Goal: Transaction & Acquisition: Purchase product/service

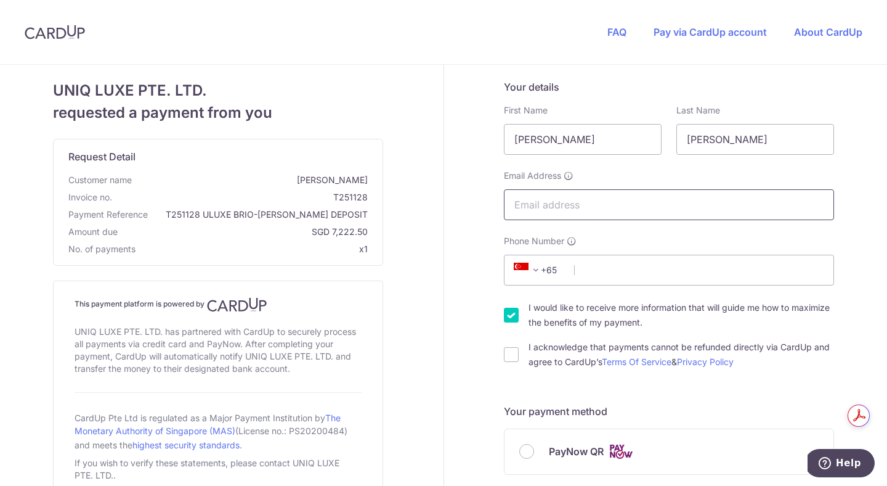
click at [570, 202] on input "Email Address" at bounding box center [669, 204] width 330 height 31
type input "[EMAIL_ADDRESS][DOMAIN_NAME]"
click at [513, 314] on input "I would like to receive more information that will guide me how to maximize the…" at bounding box center [511, 315] width 15 height 15
checkbox input "false"
click at [531, 265] on span at bounding box center [536, 270] width 15 height 15
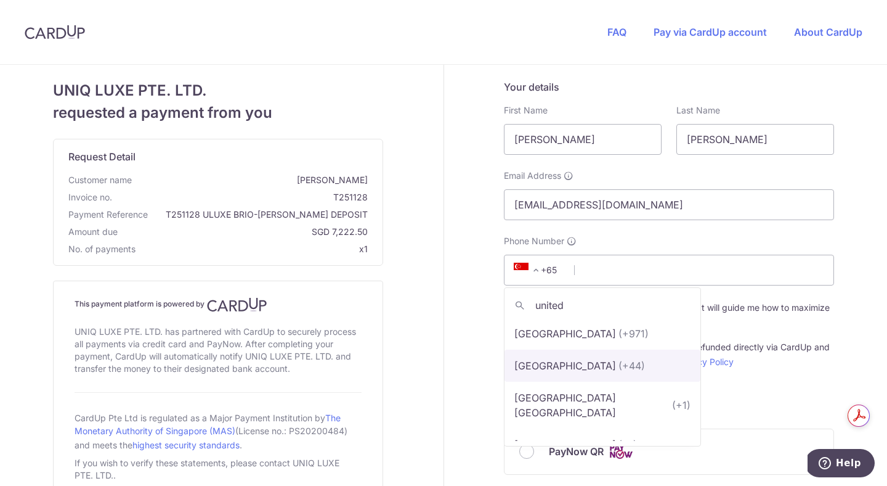
scroll to position [20, 0]
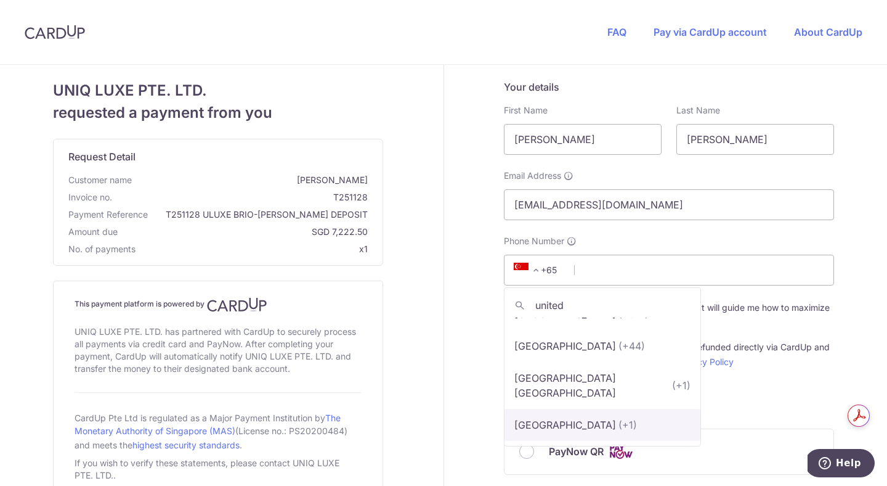
type input "united"
select select "233"
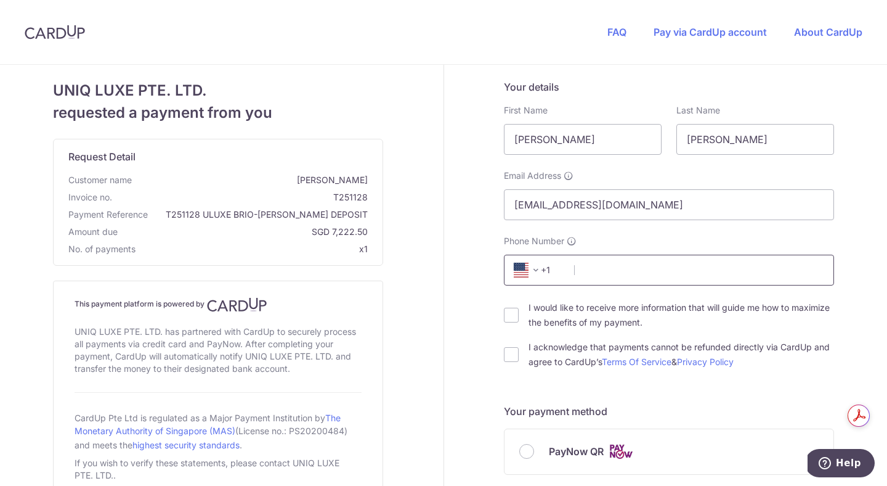
click at [606, 268] on input "Phone Number" at bounding box center [669, 270] width 330 height 31
type input "6159887557"
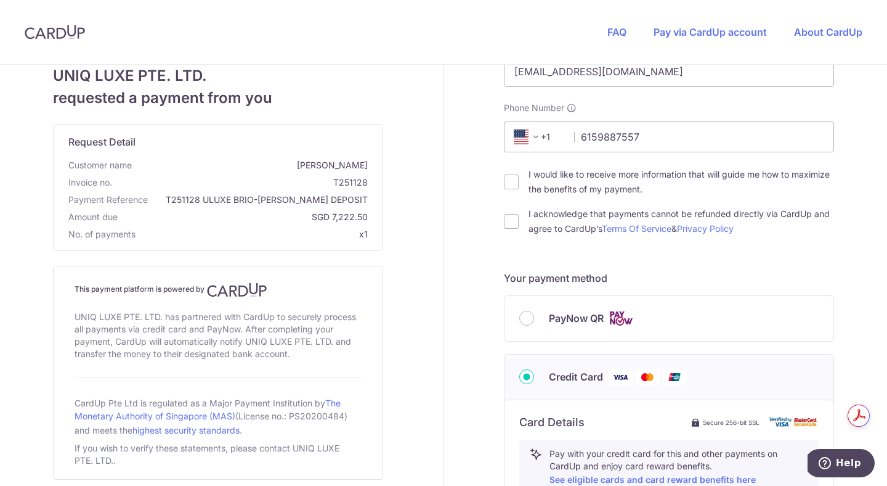
scroll to position [134, 0]
click at [504, 221] on input "I acknowledge that payments cannot be refunded directly via CardUp and agree to…" at bounding box center [511, 220] width 15 height 15
checkbox input "true"
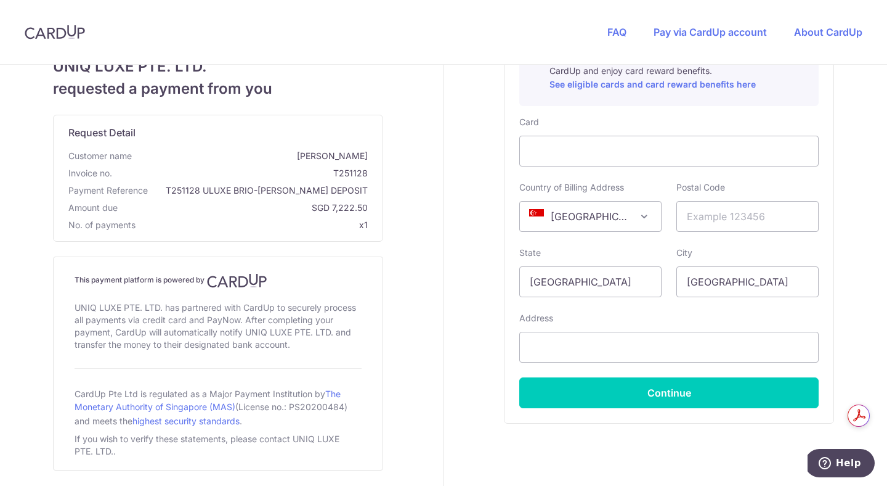
scroll to position [531, 0]
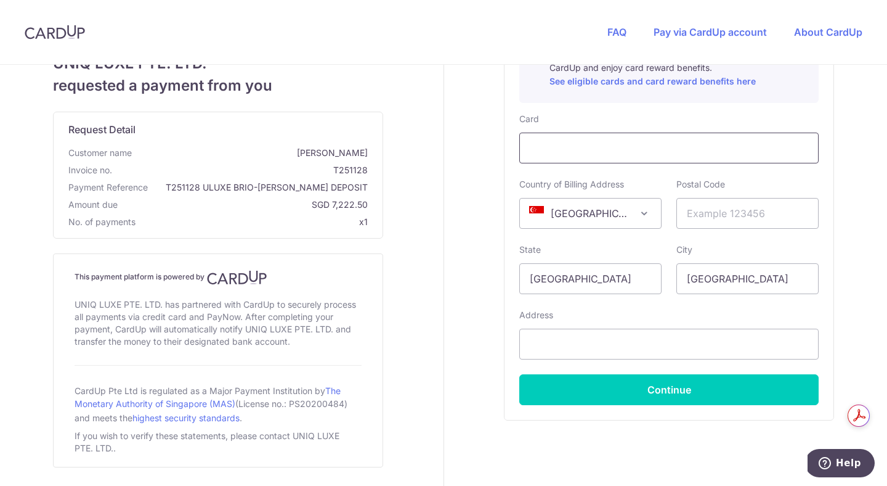
click at [608, 140] on div at bounding box center [670, 148] width 300 height 31
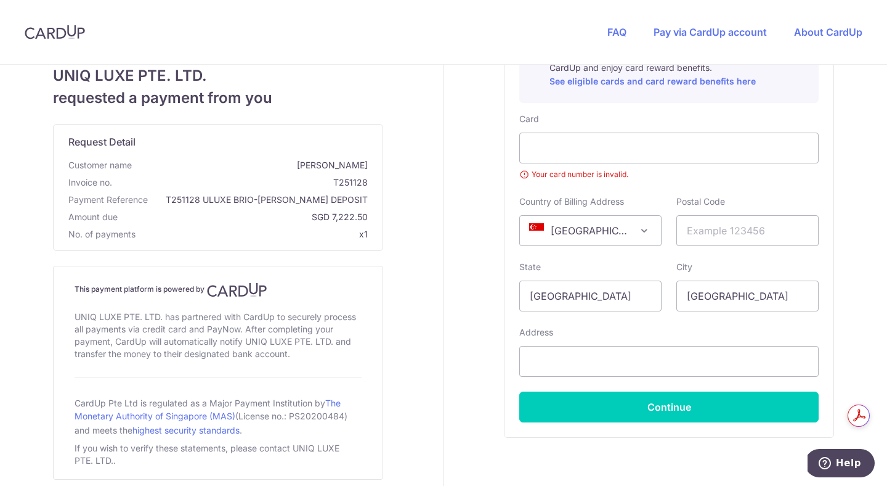
click at [493, 141] on div "Your details First Name [PERSON_NAME] Name [PERSON_NAME] Email Address [EMAIL_A…" at bounding box center [669, 37] width 451 height 1009
click at [705, 156] on div at bounding box center [670, 148] width 300 height 31
click at [693, 169] on small "Your card number is invalid." at bounding box center [670, 174] width 300 height 12
click at [518, 179] on div "Card Details Secure 256-bit SSL Pay with your credit card for this and other pa…" at bounding box center [669, 219] width 329 height 436
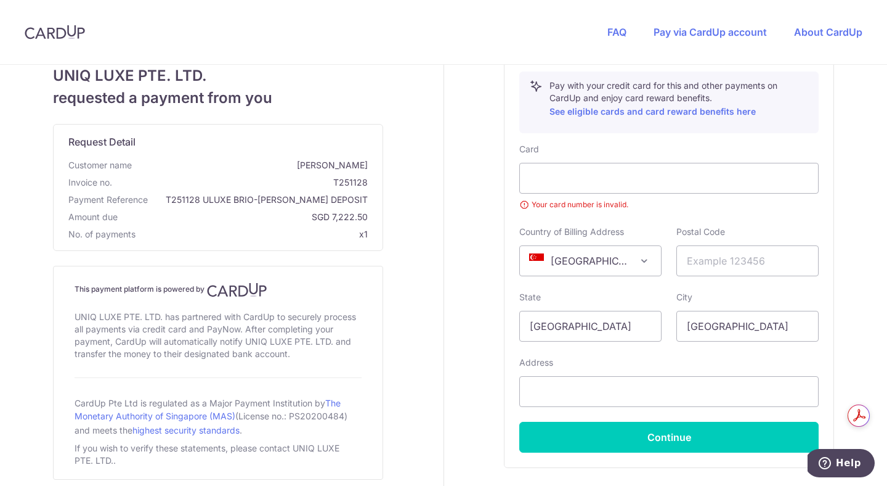
scroll to position [495, 0]
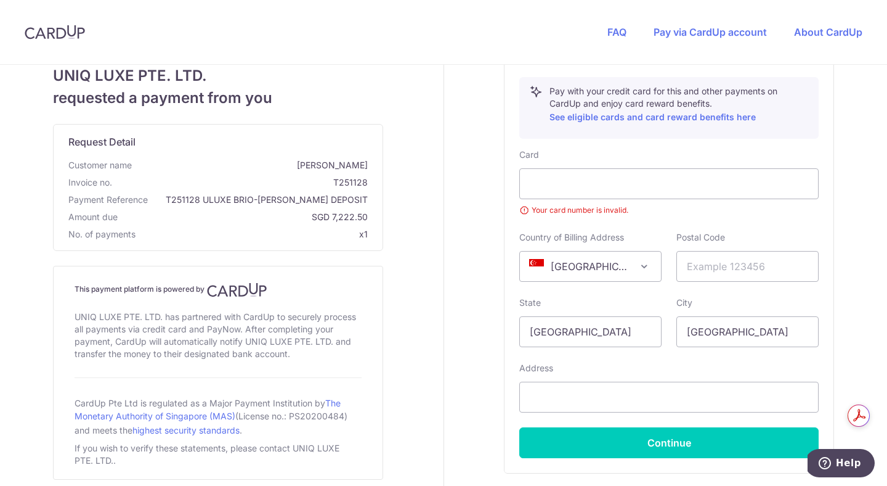
click at [610, 38] on div "FAQ Pay via CardUp account About CardUp" at bounding box center [735, 32] width 304 height 64
click at [614, 27] on link "FAQ" at bounding box center [617, 32] width 19 height 12
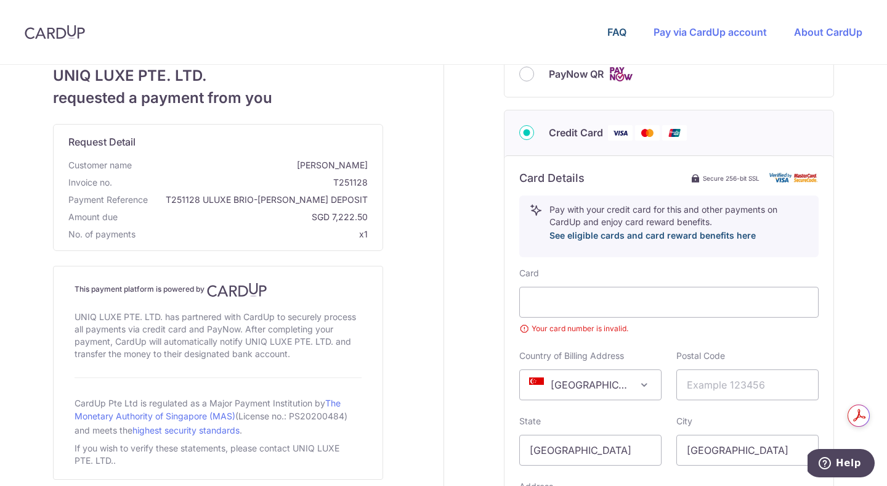
scroll to position [378, 0]
